Goal: Task Accomplishment & Management: Use online tool/utility

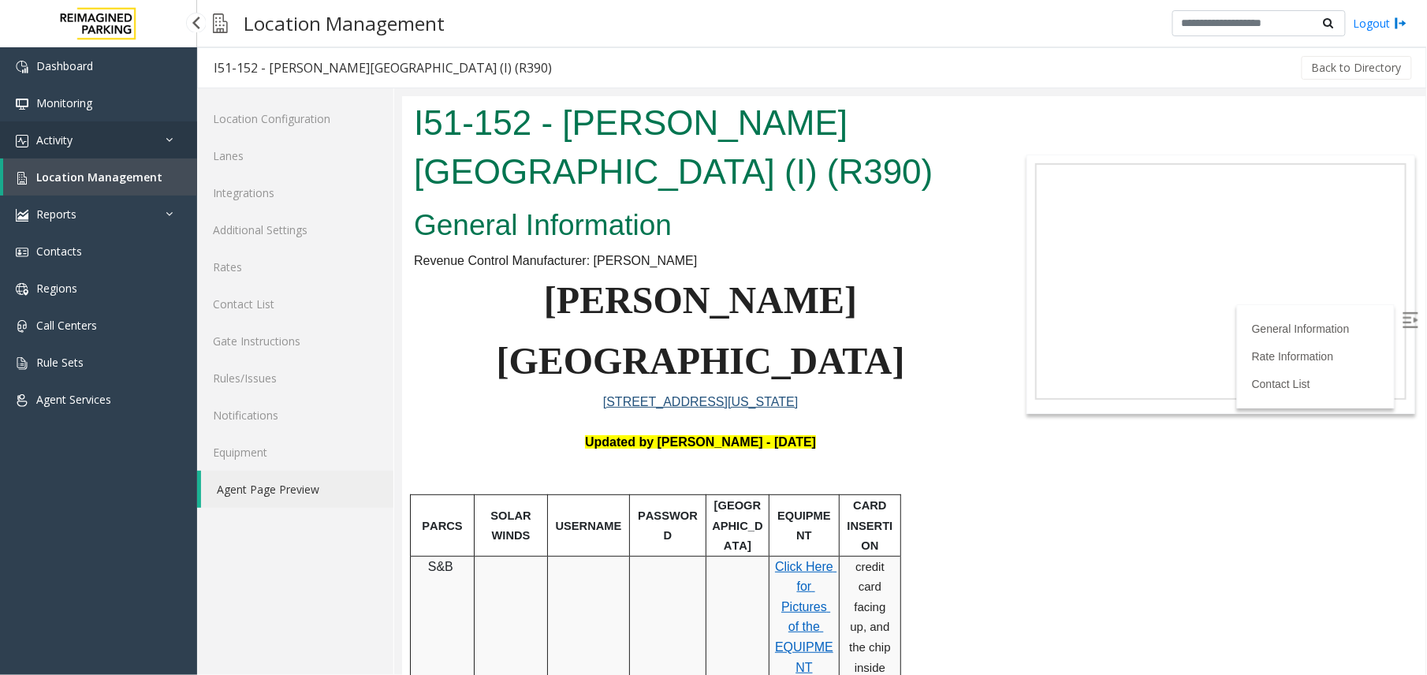
scroll to position [1496, 0]
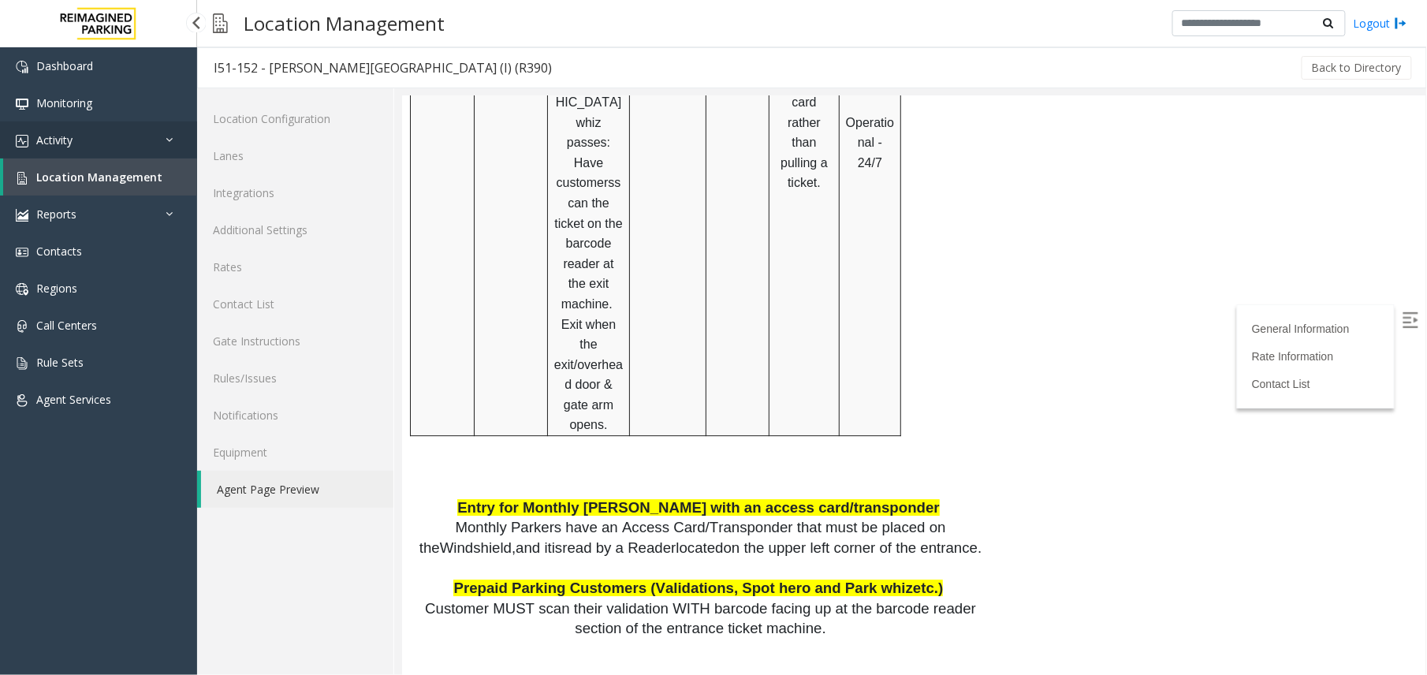
click at [111, 137] on link "Activity" at bounding box center [98, 139] width 197 height 37
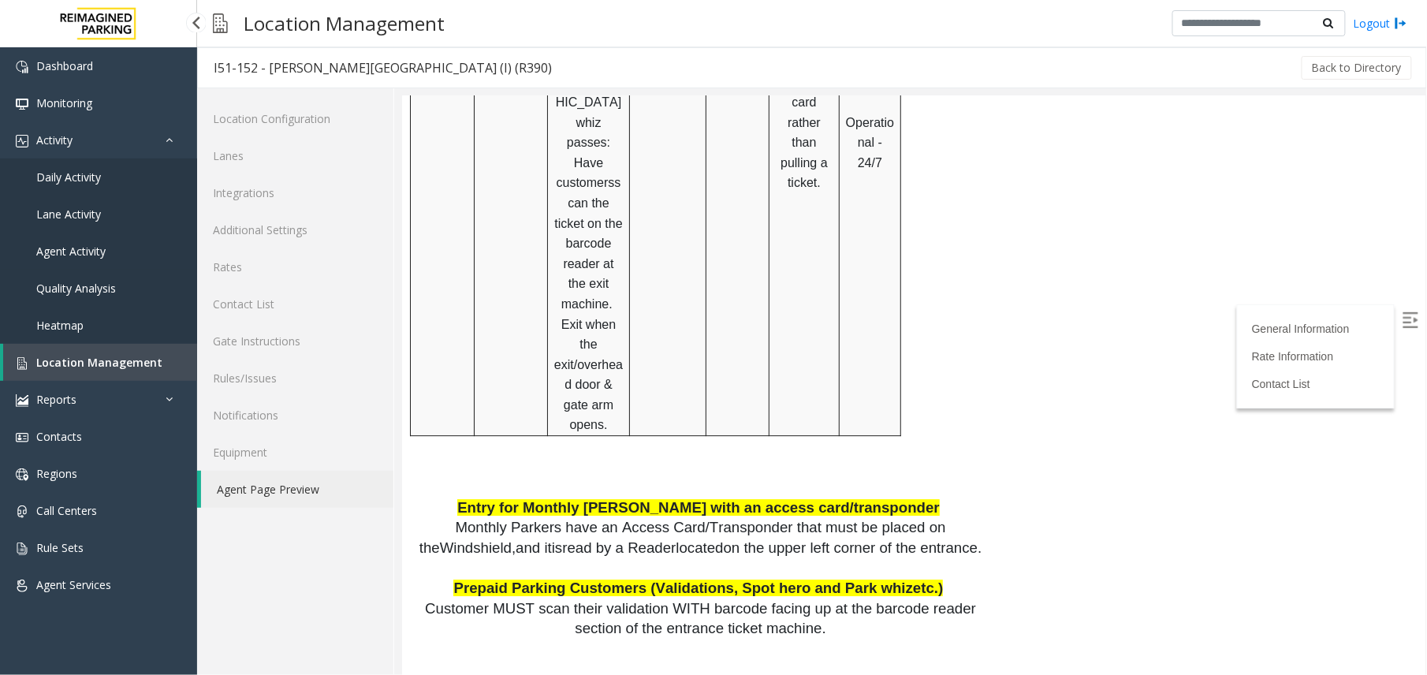
click at [51, 247] on span "Agent Activity" at bounding box center [70, 251] width 69 height 15
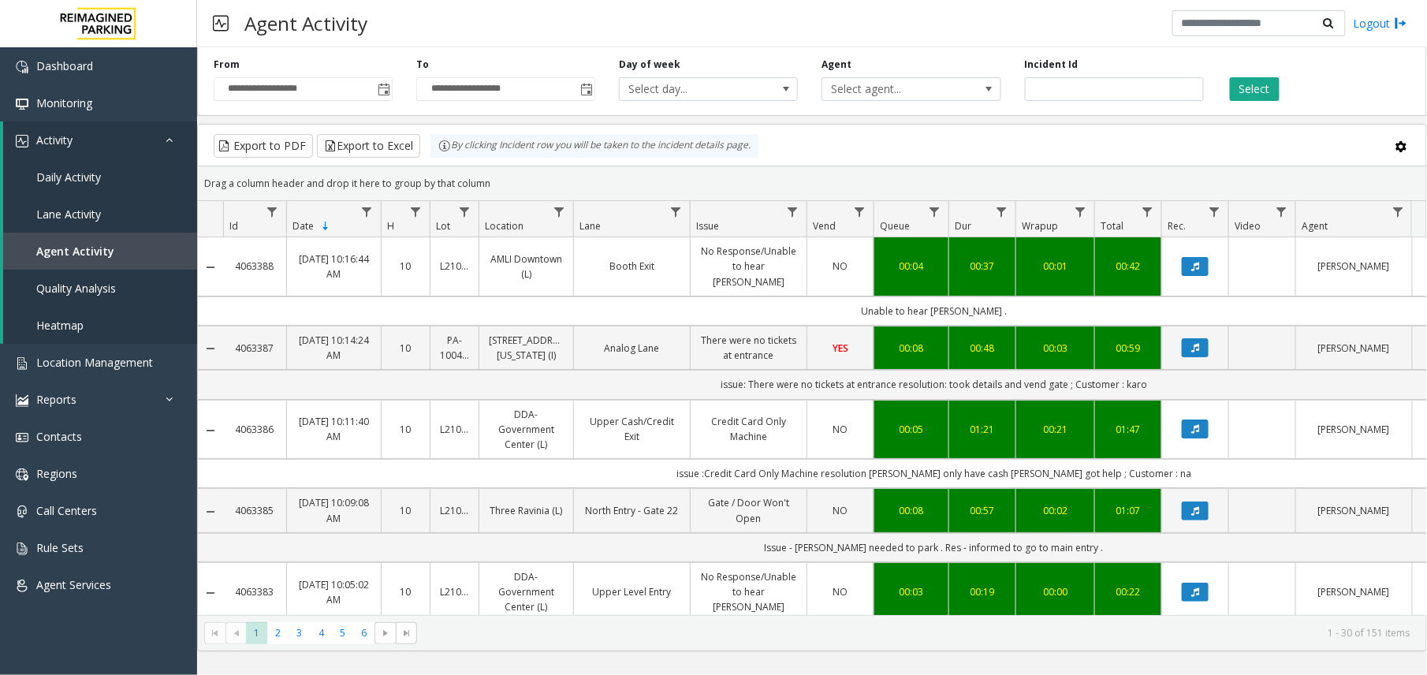
click at [1195, 277] on td "Data table" at bounding box center [1194, 266] width 67 height 59
click at [1192, 257] on button "Data table" at bounding box center [1194, 266] width 27 height 19
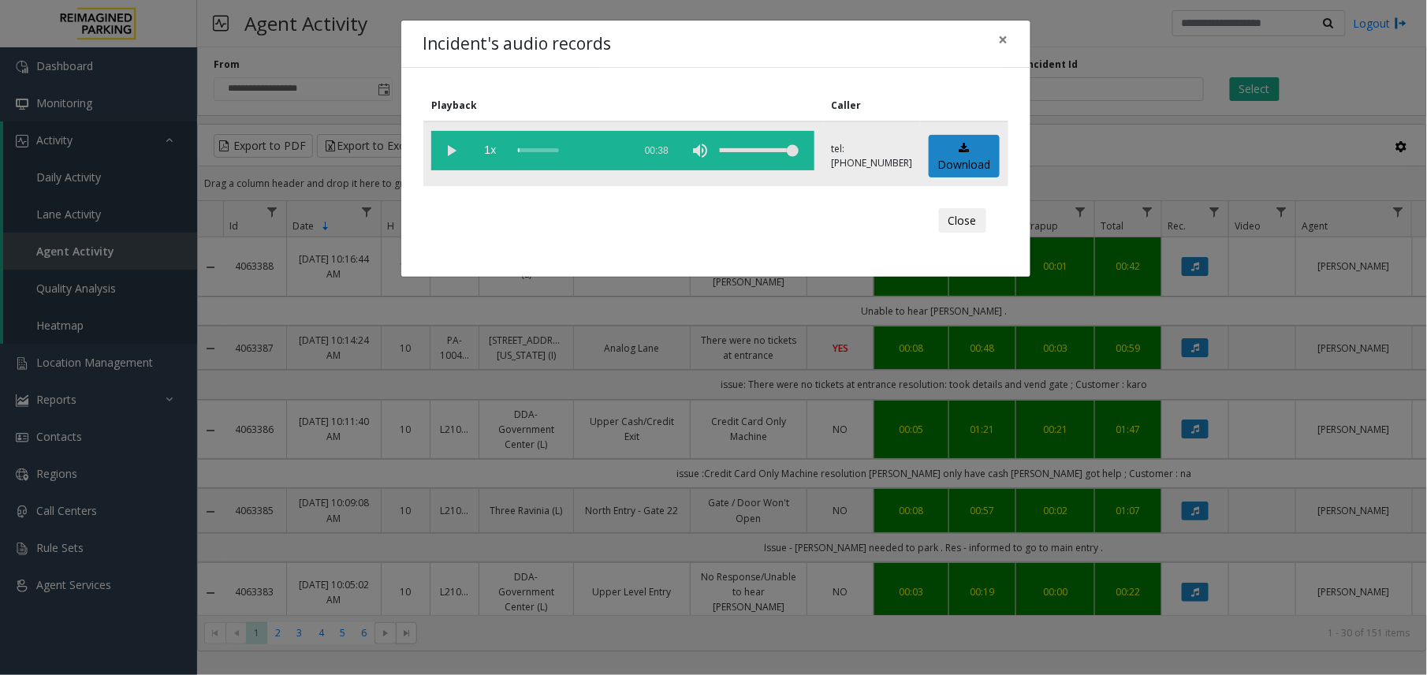
drag, startPoint x: 451, startPoint y: 143, endPoint x: 460, endPoint y: 150, distance: 11.4
click at [451, 145] on vg-play-pause at bounding box center [450, 150] width 39 height 39
click at [519, 147] on div "scrub bar" at bounding box center [571, 150] width 107 height 39
click at [449, 143] on vg-play-pause at bounding box center [450, 150] width 39 height 39
click at [991, 221] on div "Close" at bounding box center [715, 220] width 563 height 47
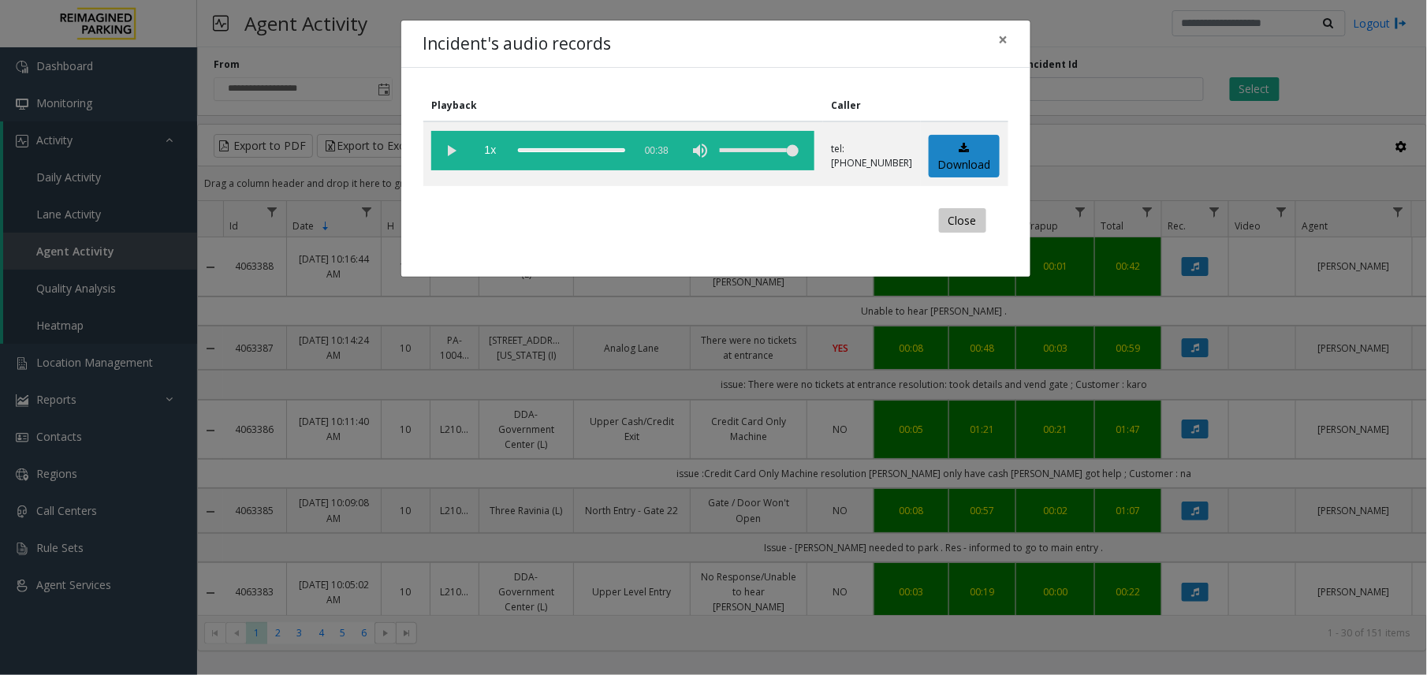
click at [981, 224] on button "Close" at bounding box center [962, 220] width 47 height 25
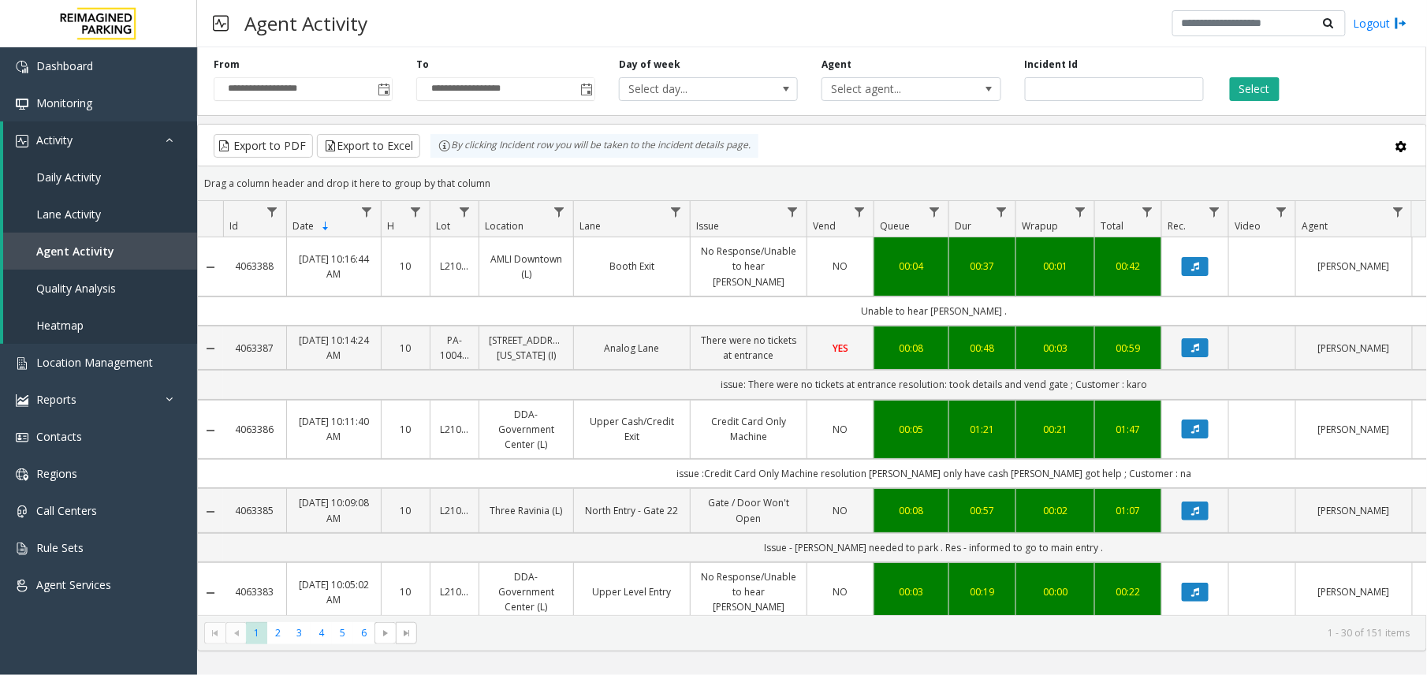
click at [1195, 155] on div "Export to PDF Export to Excel By clicking Incident row you will be taken to the…" at bounding box center [811, 146] width 1201 height 24
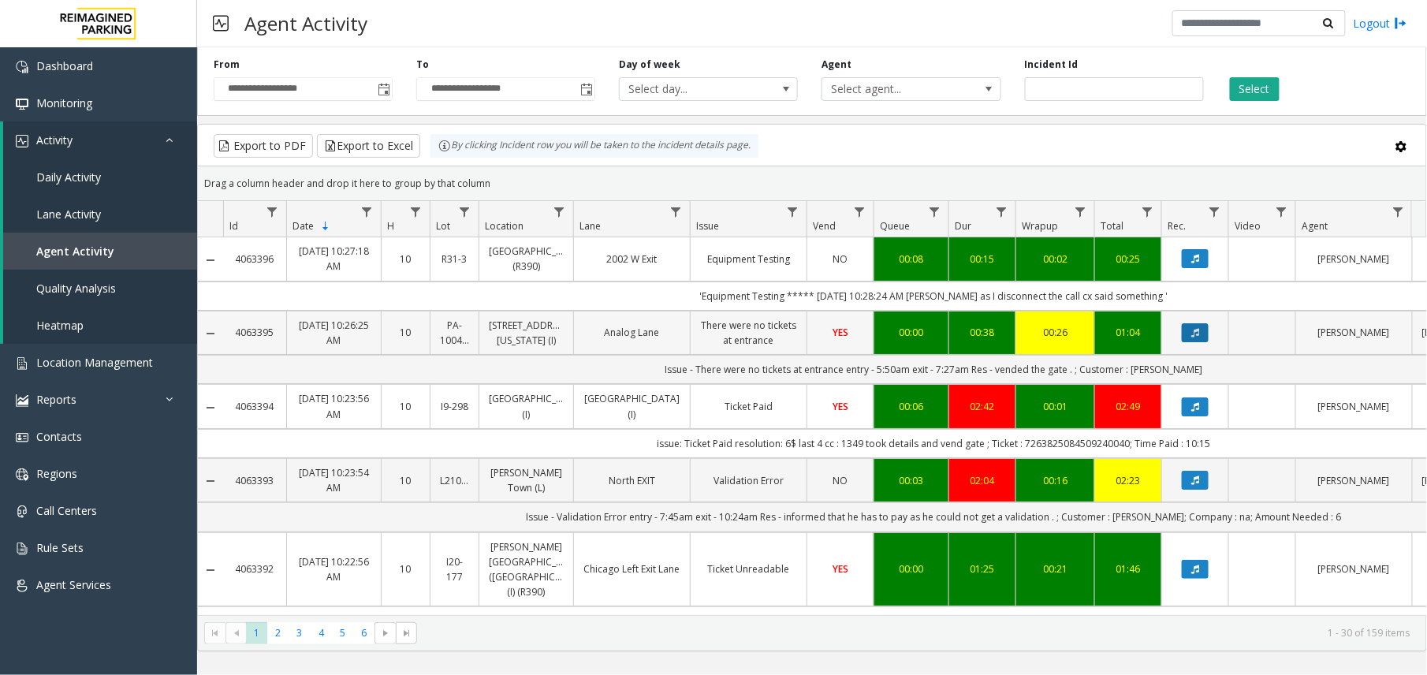
click at [1192, 337] on icon "Data table" at bounding box center [1195, 332] width 8 height 9
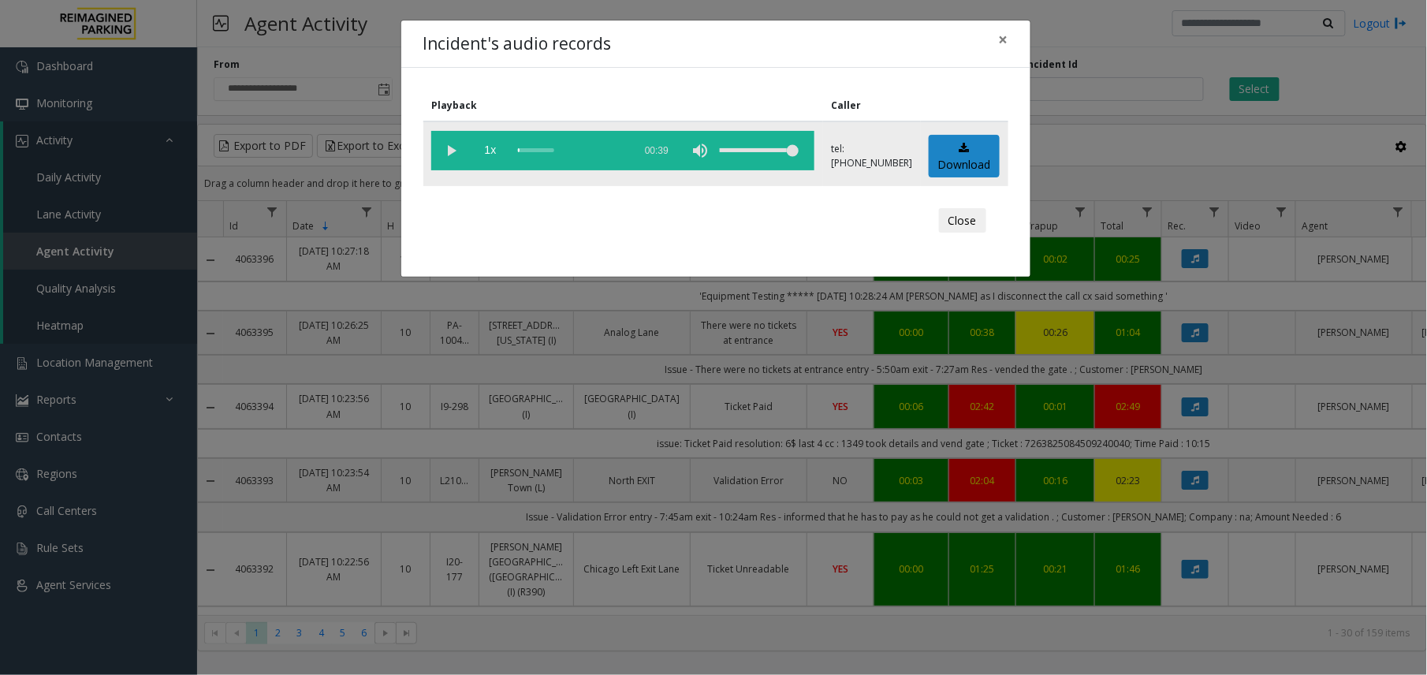
click at [443, 146] on vg-play-pause at bounding box center [450, 150] width 39 height 39
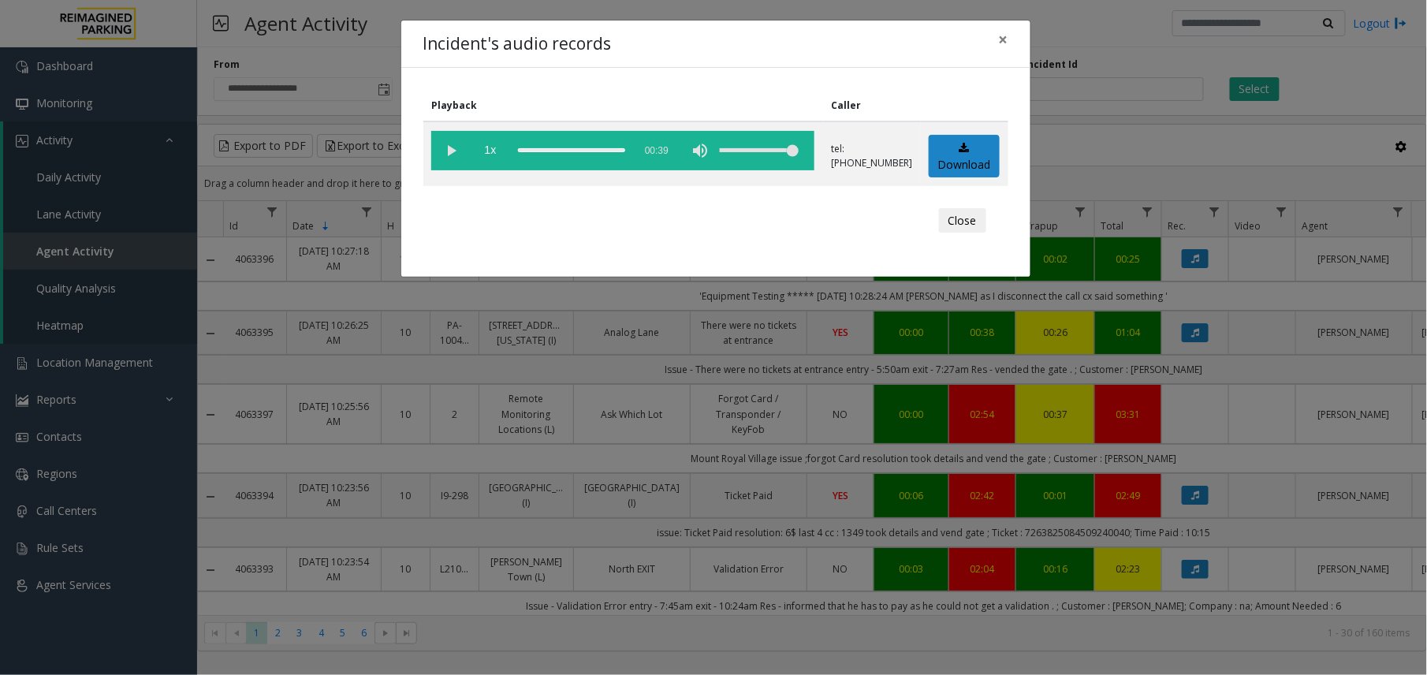
click at [921, 378] on div "Incident's audio records × Playback Caller 1x 00:39 tel:[PHONE_NUMBER] Download…" at bounding box center [713, 337] width 1427 height 675
